Goal: Check status: Check status

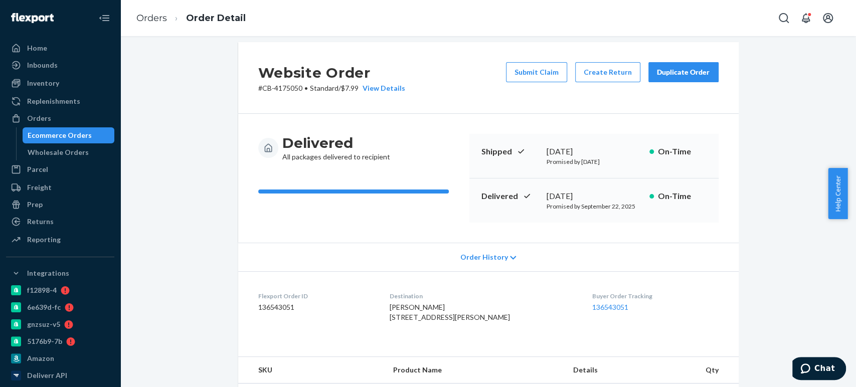
scroll to position [10, 0]
click at [36, 131] on div "Ecommerce Orders" at bounding box center [60, 135] width 64 height 10
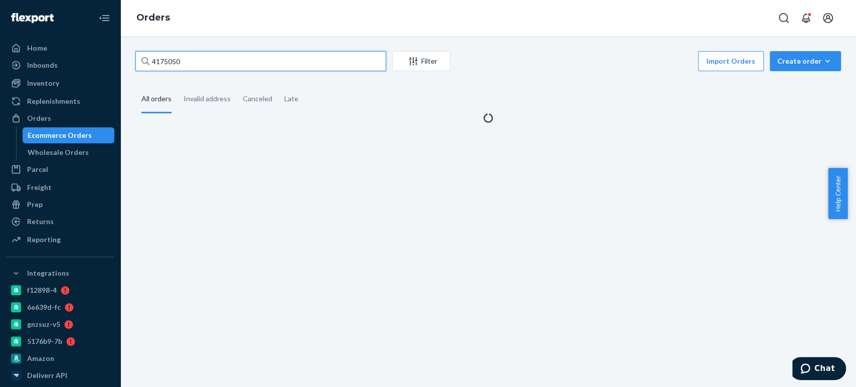
click at [213, 66] on input "4175050" at bounding box center [260, 61] width 251 height 20
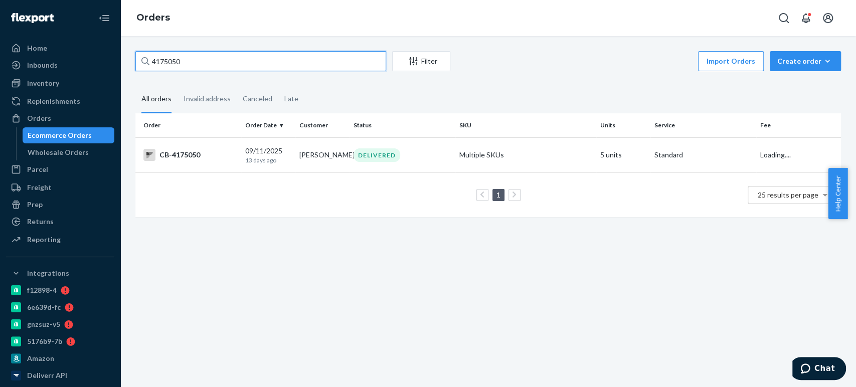
paste input "217825"
type input "4217825"
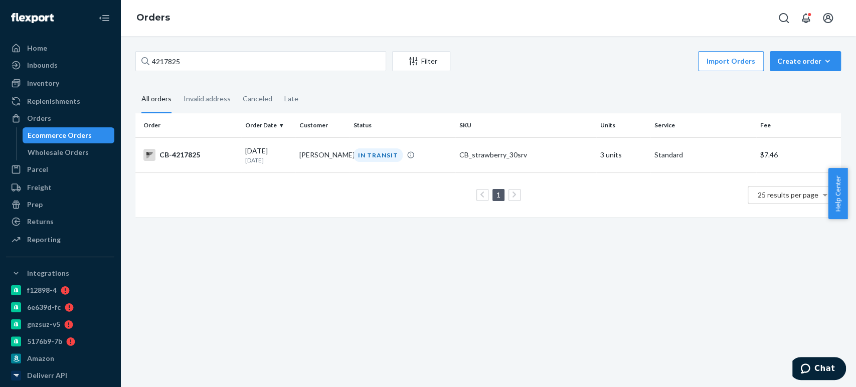
click at [238, 211] on td "1 25 results per page" at bounding box center [488, 195] width 706 height 45
click at [296, 143] on td "[PERSON_NAME]" at bounding box center [322, 154] width 54 height 35
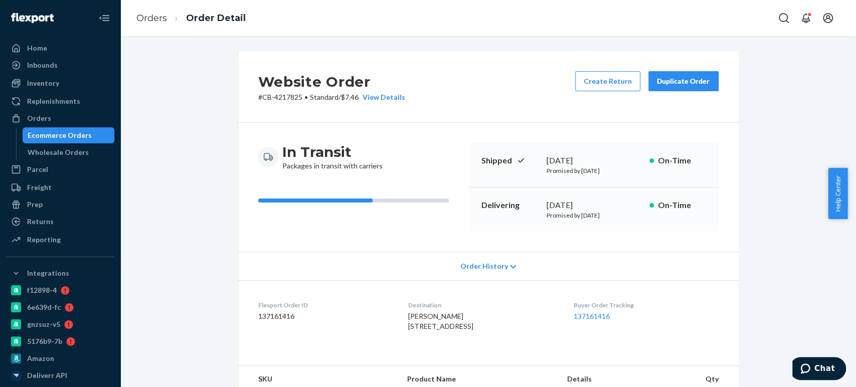
click at [262, 95] on p "# CB-4217825 • Standard / $7.46 View Details" at bounding box center [331, 97] width 147 height 10
drag, startPoint x: 257, startPoint y: 95, endPoint x: 300, endPoint y: 96, distance: 43.1
click at [300, 96] on p "# CB-4217825 • Standard / $7.46 View Details" at bounding box center [331, 97] width 147 height 10
copy p "CB-4217825"
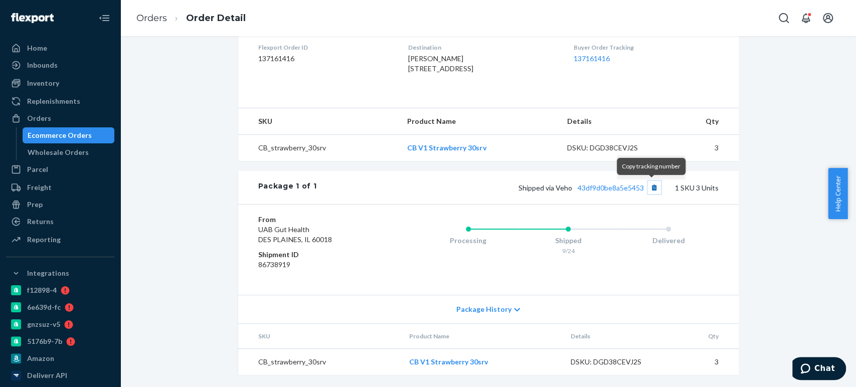
click at [649, 184] on button "Copy tracking number" at bounding box center [654, 187] width 13 height 13
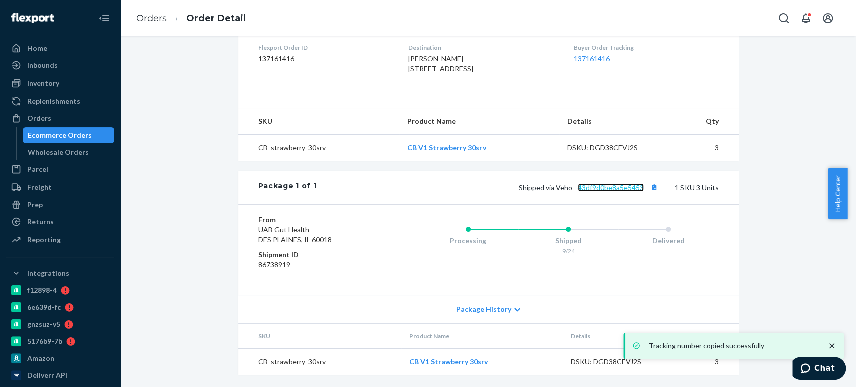
click at [606, 185] on link "43df9d0be8a5e5453" at bounding box center [611, 188] width 66 height 9
